Goal: Transaction & Acquisition: Purchase product/service

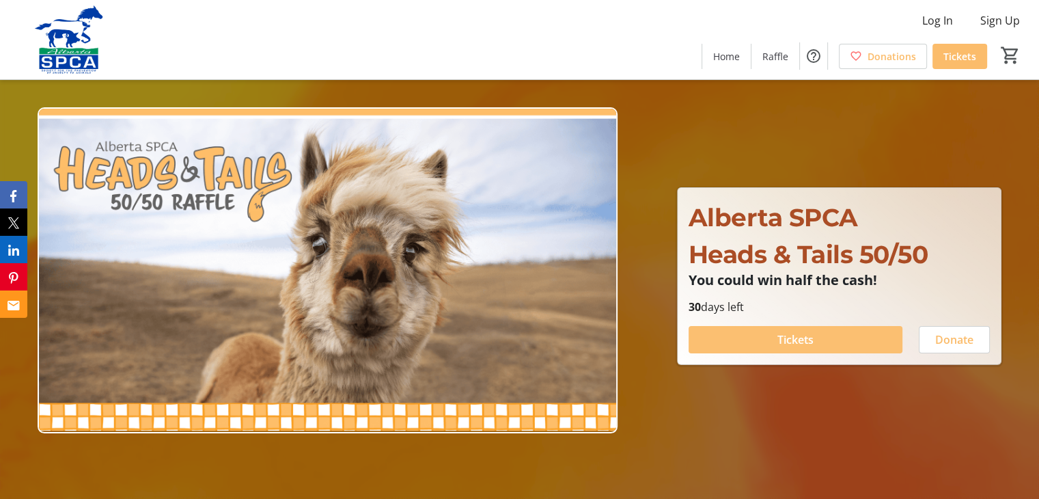
click at [794, 338] on span "Tickets" at bounding box center [795, 339] width 36 height 16
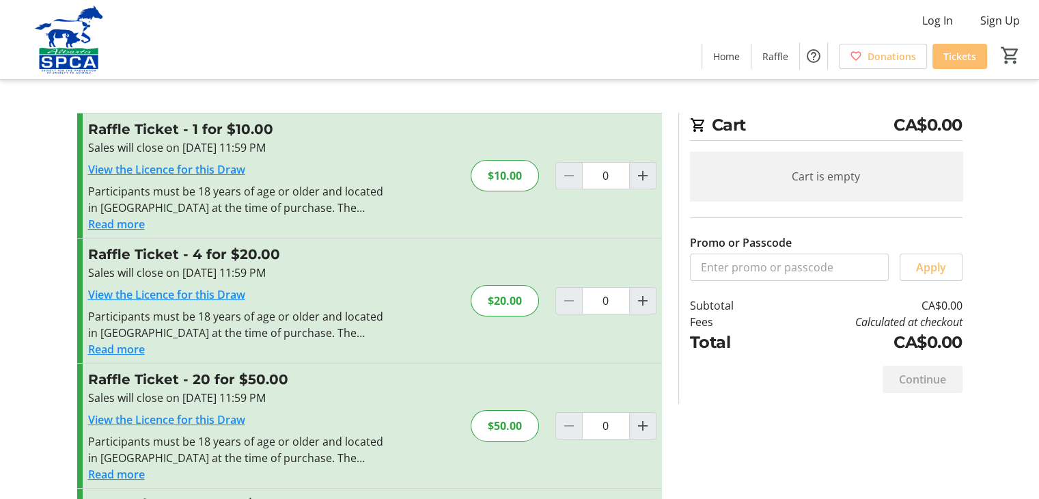
scroll to position [68, 0]
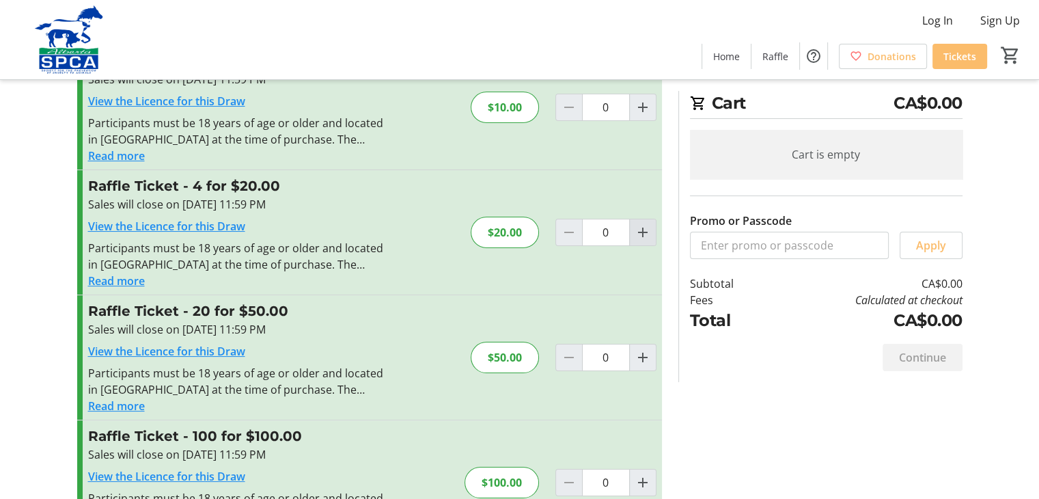
click at [646, 234] on mat-icon "Increment by one" at bounding box center [643, 232] width 16 height 16
type input "1"
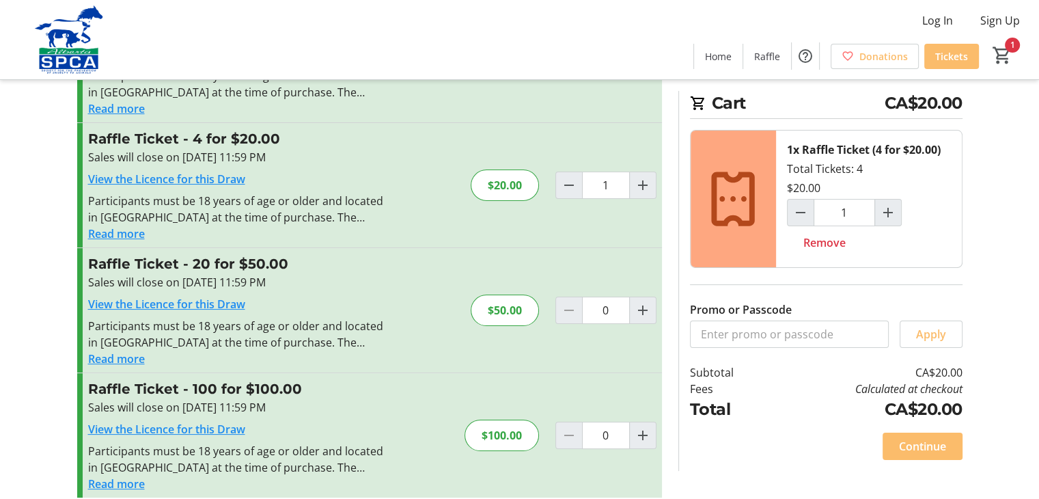
scroll to position [130, 0]
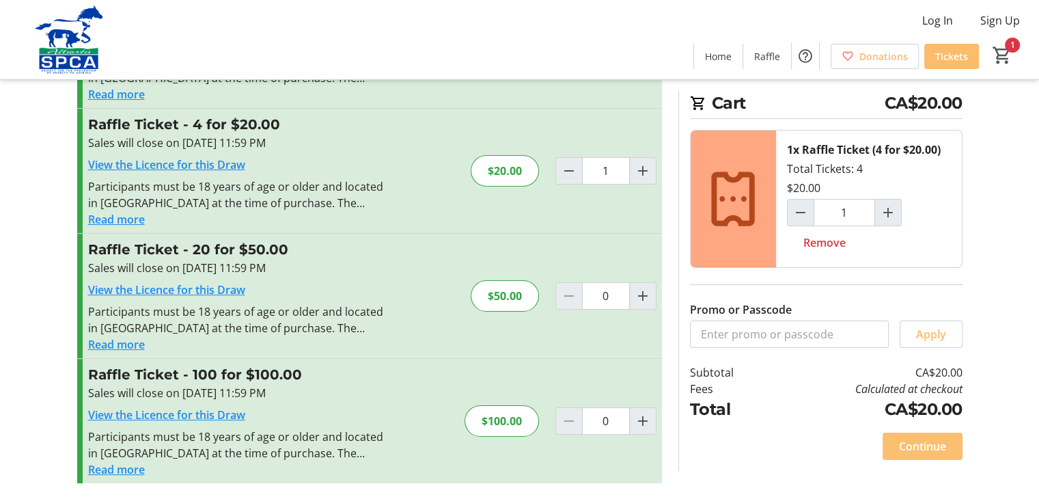
click at [927, 449] on span "Continue" at bounding box center [922, 446] width 47 height 16
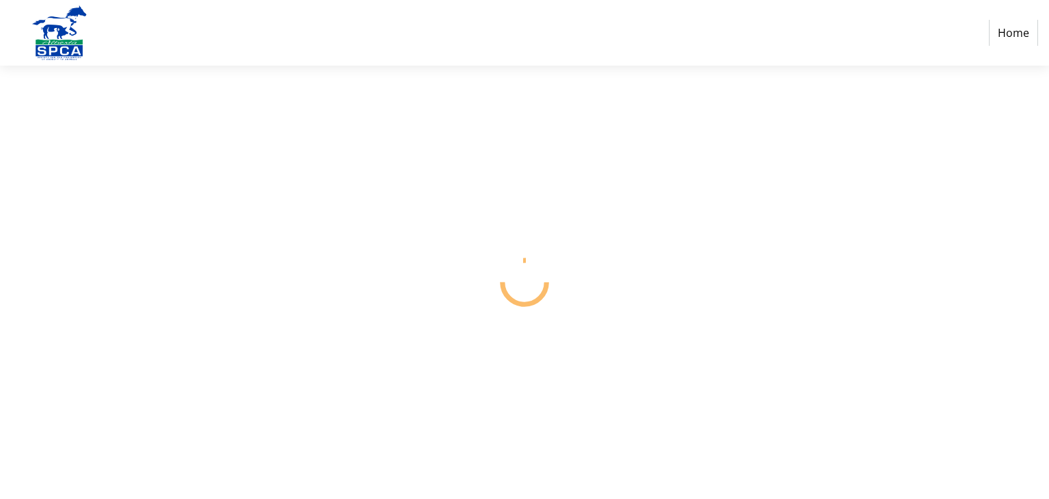
select select "CA"
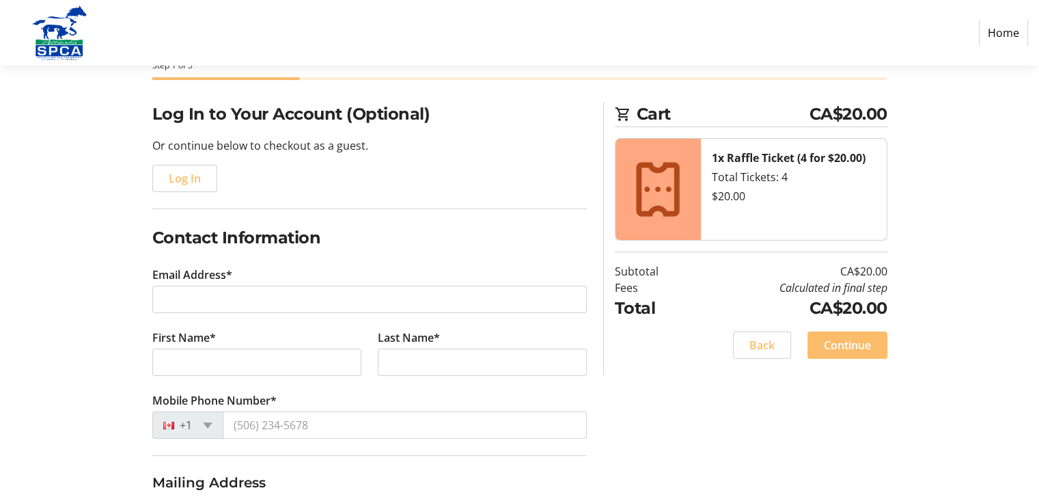
scroll to position [137, 0]
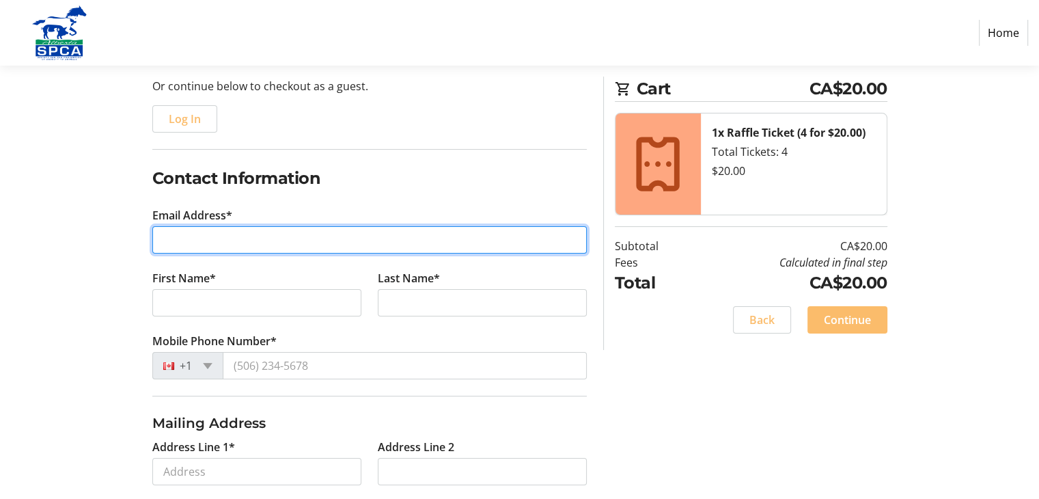
click at [226, 248] on input "Email Address*" at bounding box center [369, 239] width 434 height 27
type input "[EMAIL_ADDRESS][DOMAIN_NAME]"
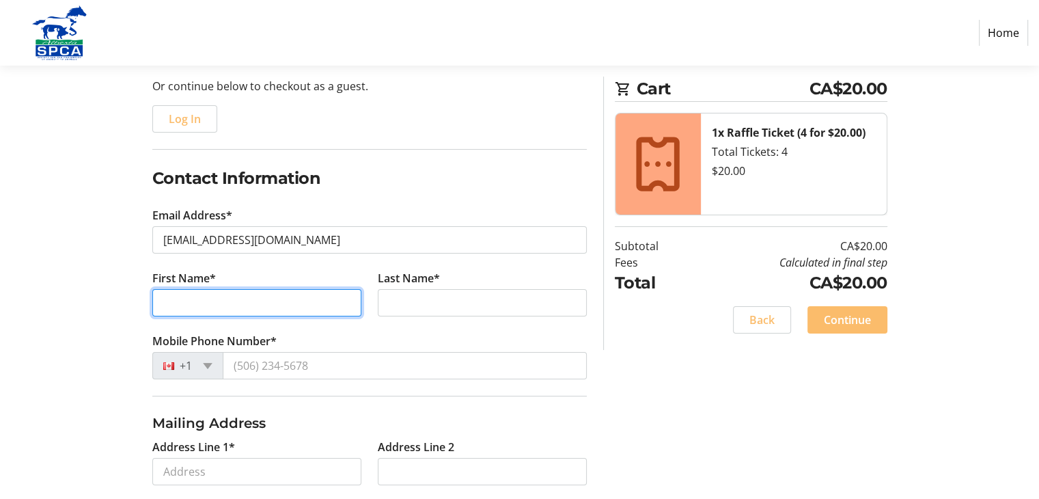
type input "[PERSON_NAME]"
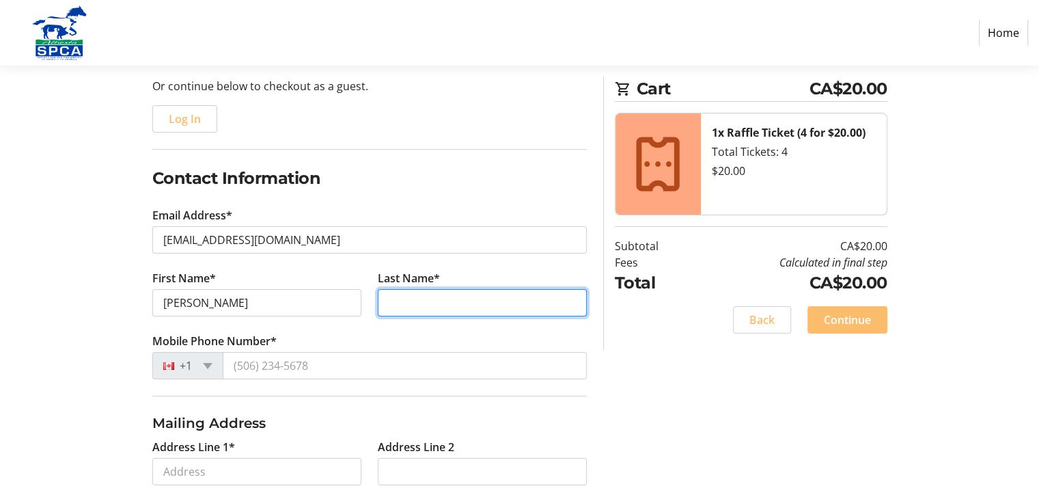
type input "[PERSON_NAME]"
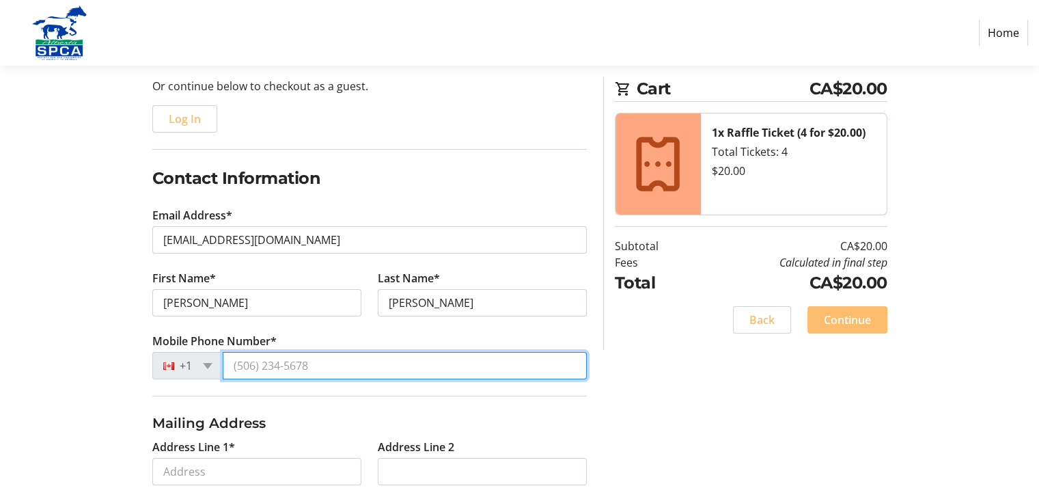
type input "[PHONE_NUMBER]"
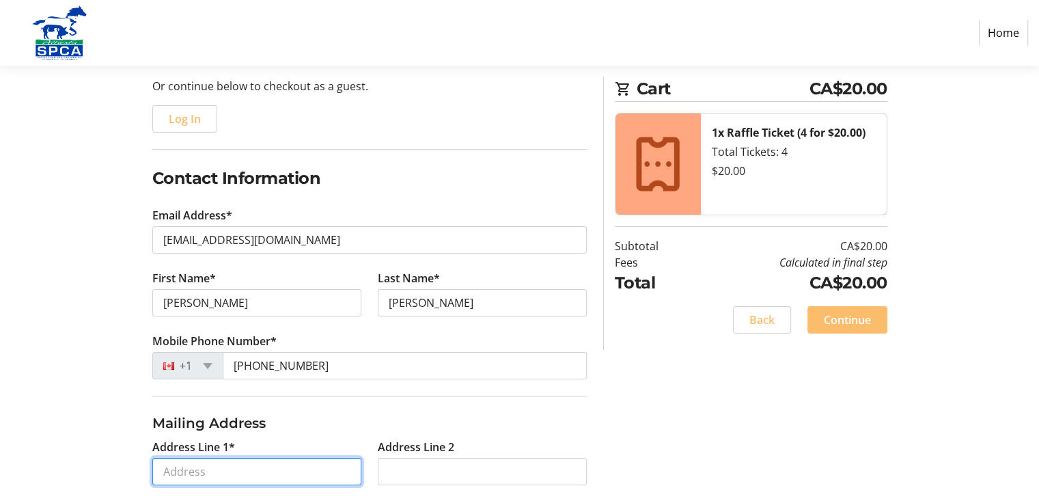
type input "[STREET_ADDRESS]"
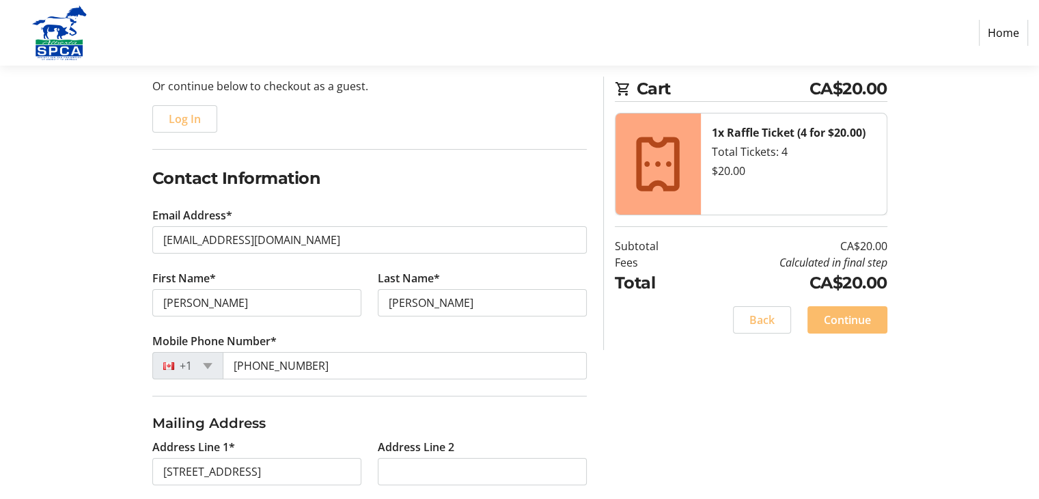
type input "[GEOGRAPHIC_DATA]"
select select "AB"
type input "T6B 1N9"
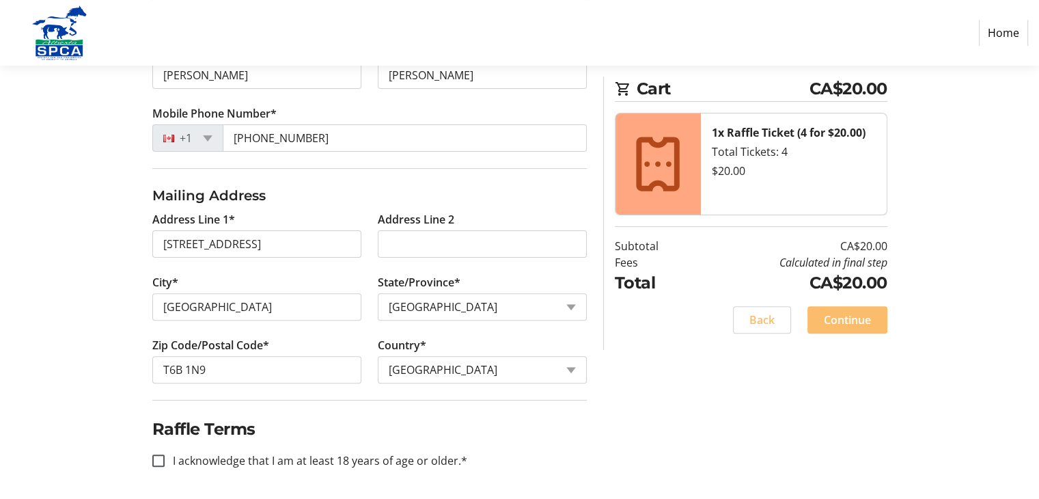
scroll to position [365, 0]
click at [277, 458] on label "I acknowledge that I am at least 18 years of age or older.*" at bounding box center [316, 459] width 303 height 16
click at [165, 458] on input "I acknowledge that I am at least 18 years of age or older.*" at bounding box center [158, 460] width 12 height 12
checkbox input "true"
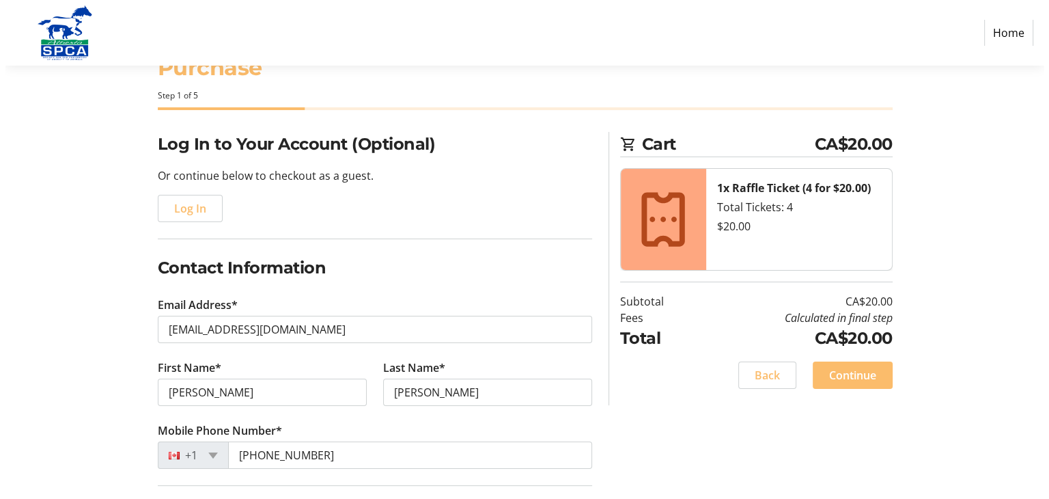
scroll to position [0, 0]
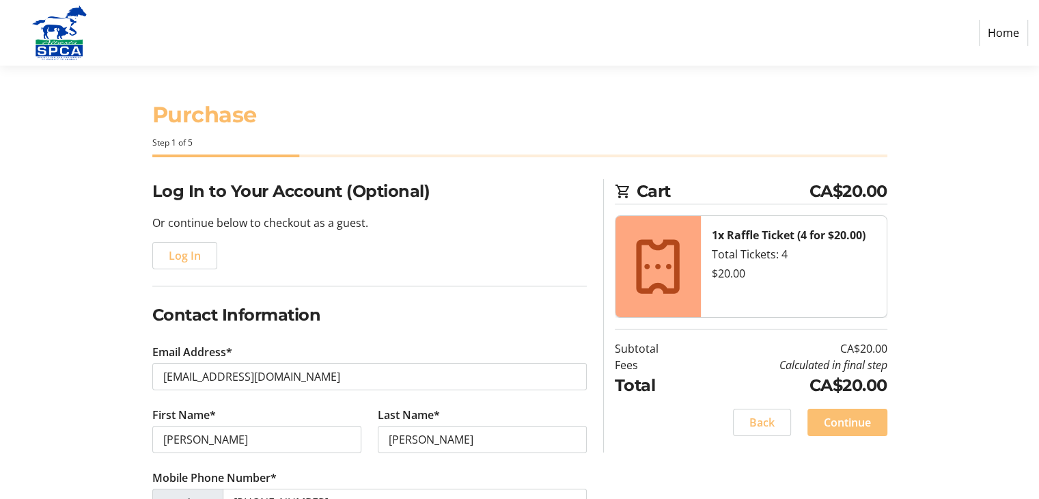
click at [861, 423] on span "Continue" at bounding box center [847, 422] width 47 height 16
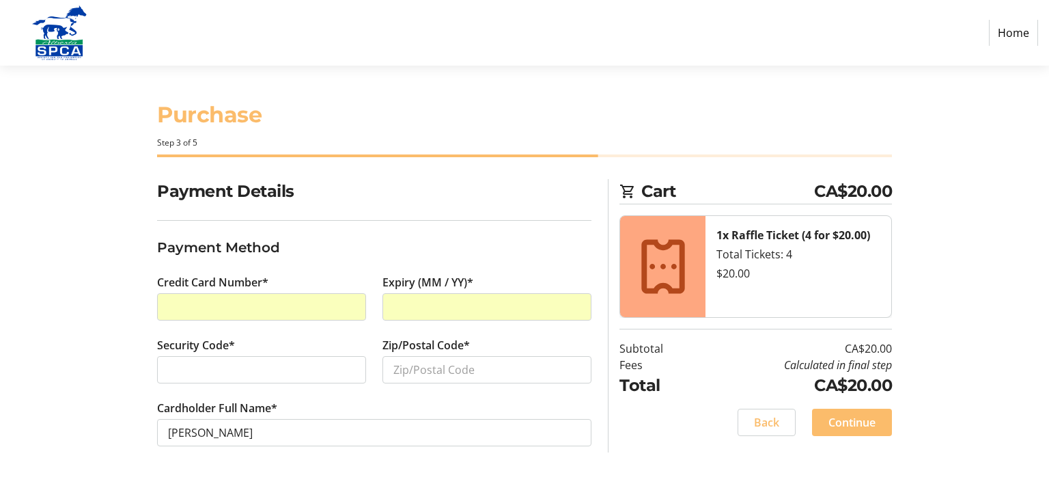
click at [249, 380] on div at bounding box center [261, 369] width 209 height 27
click at [502, 375] on input "Zip/Postal Code*" at bounding box center [487, 369] width 209 height 27
type input "t9"
